Goal: Transaction & Acquisition: Purchase product/service

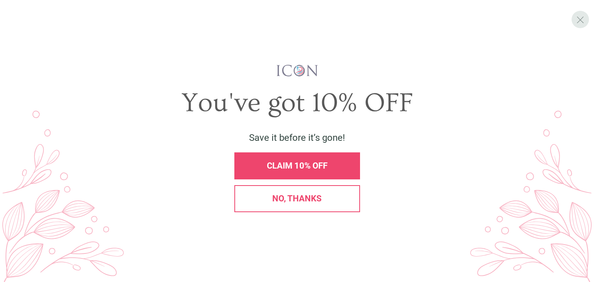
click at [581, 22] on span "X" at bounding box center [580, 20] width 8 height 12
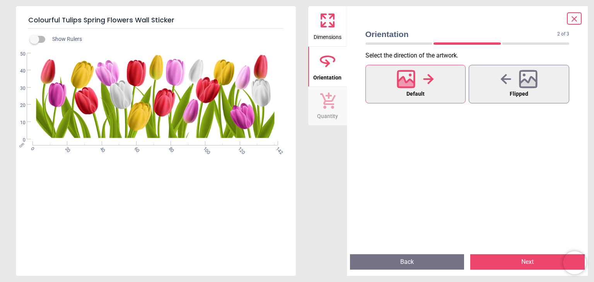
click at [332, 176] on div "Dimensions Orientation Quantity" at bounding box center [327, 141] width 39 height 270
click at [336, 163] on div "Dimensions Orientation Quantity" at bounding box center [327, 141] width 39 height 270
click at [512, 87] on div at bounding box center [518, 79] width 37 height 20
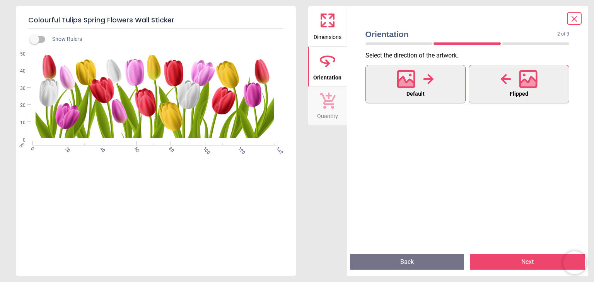
click at [454, 96] on button "Default" at bounding box center [415, 84] width 100 height 39
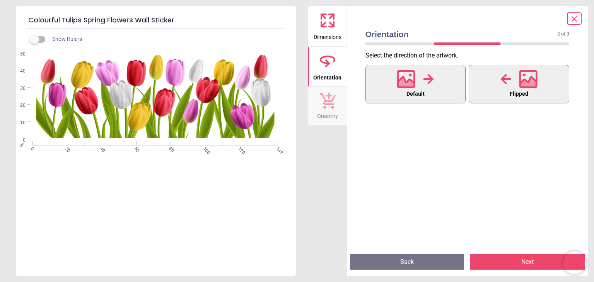
click at [506, 95] on button "Flipped" at bounding box center [518, 84] width 100 height 39
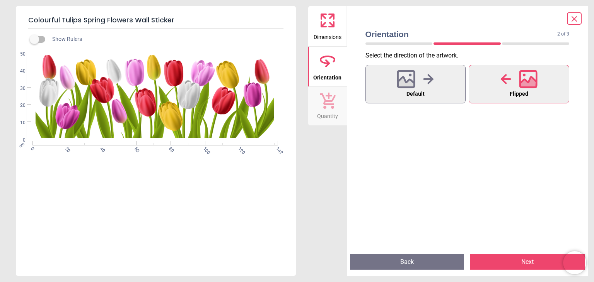
click at [327, 110] on span "Quantity" at bounding box center [327, 115] width 21 height 12
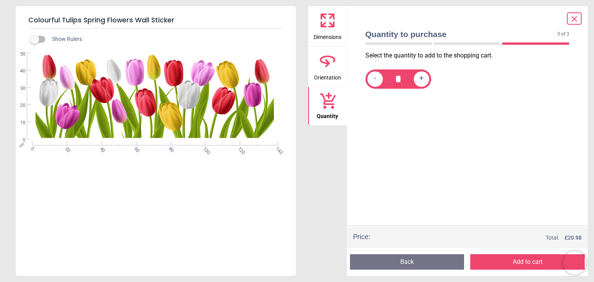
click at [422, 81] on span "+" at bounding box center [421, 79] width 4 height 10
click at [374, 81] on span "-" at bounding box center [375, 79] width 2 height 10
type input "*"
click at [336, 75] on span "Orientation" at bounding box center [327, 76] width 27 height 12
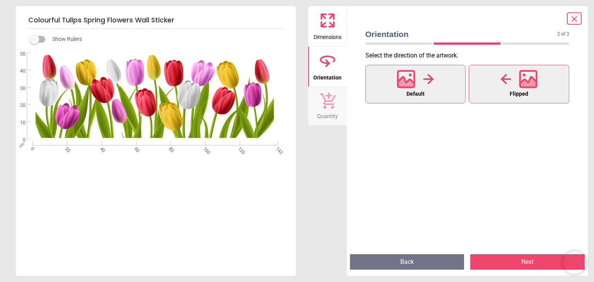
click at [436, 77] on button "Default" at bounding box center [415, 84] width 100 height 39
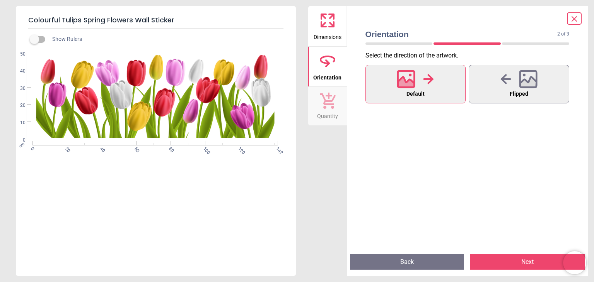
click at [326, 112] on span "Quantity" at bounding box center [327, 115] width 21 height 12
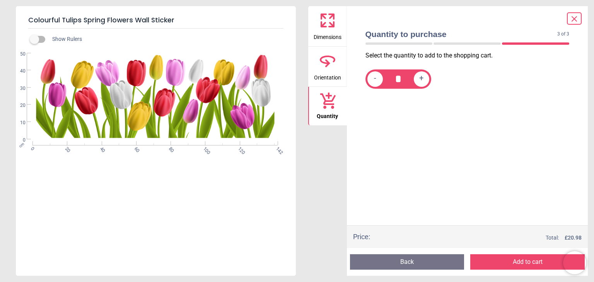
click at [318, 78] on span "Orientation" at bounding box center [327, 76] width 27 height 12
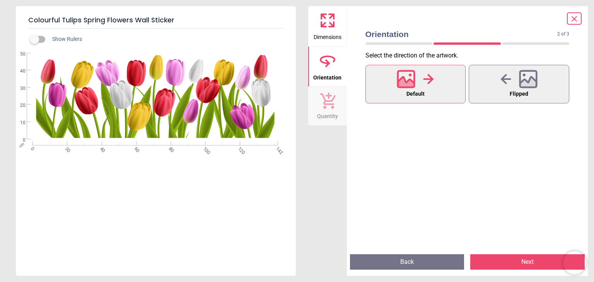
click at [342, 24] on button "Dimensions" at bounding box center [327, 26] width 39 height 40
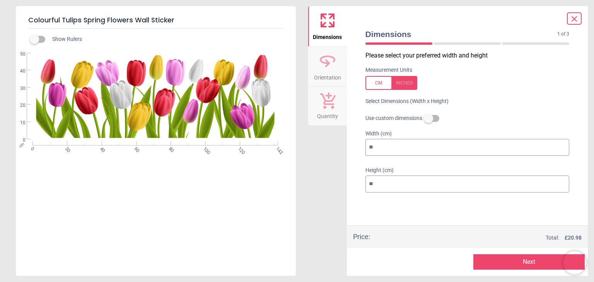
click at [427, 163] on div "Height (cm) **" at bounding box center [467, 180] width 216 height 37
click at [408, 148] on input "***" at bounding box center [467, 147] width 204 height 17
click at [306, 87] on div "Colourful Tulips Spring Flowers Wall Sticker Show Rulers cm 0 20 40 60 80 100 1…" at bounding box center [297, 141] width 594 height 282
